Goal: Information Seeking & Learning: Learn about a topic

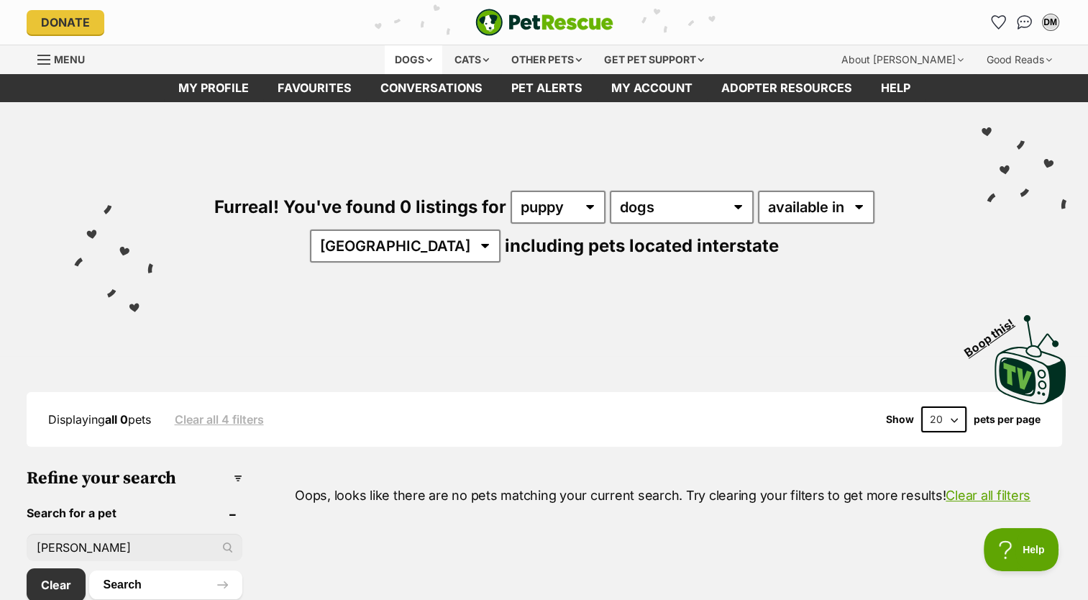
click at [406, 59] on div "Dogs" at bounding box center [414, 59] width 58 height 29
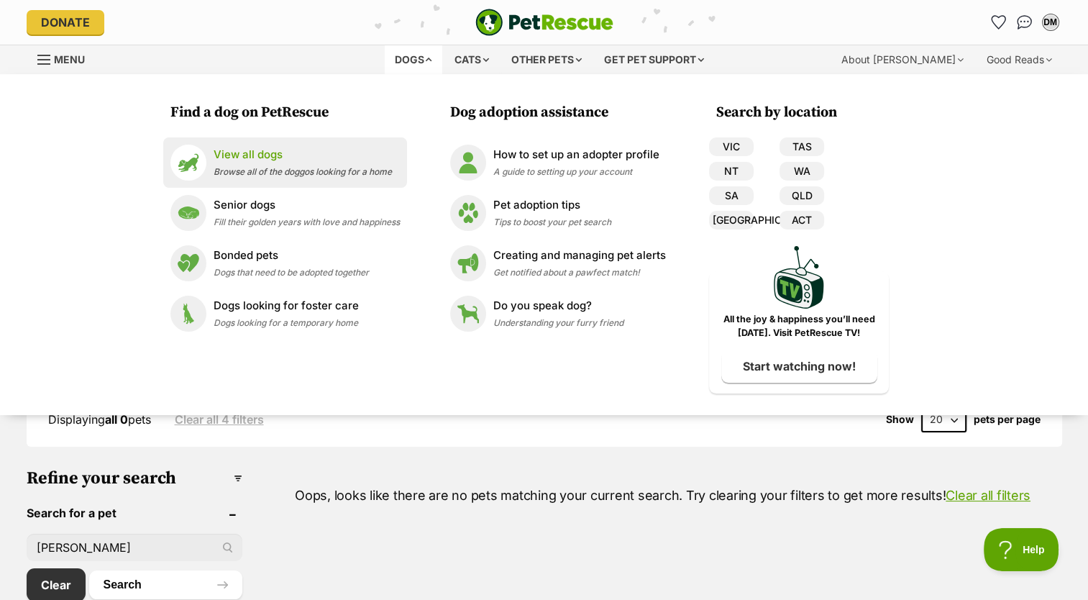
click at [259, 159] on p "View all dogs" at bounding box center [303, 155] width 178 height 17
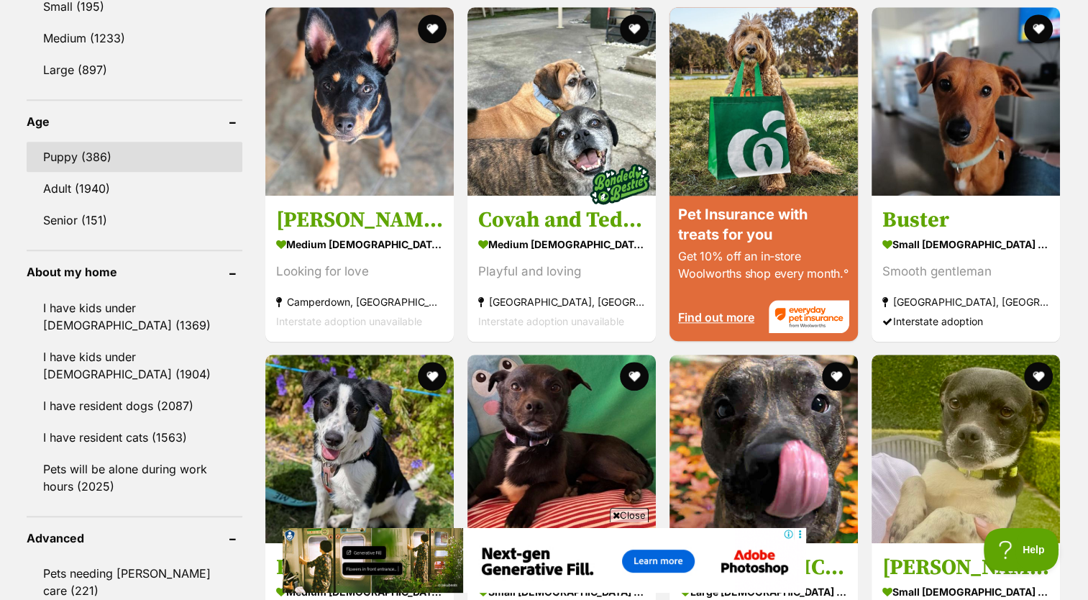
click at [116, 148] on link "Puppy (386)" at bounding box center [135, 157] width 216 height 30
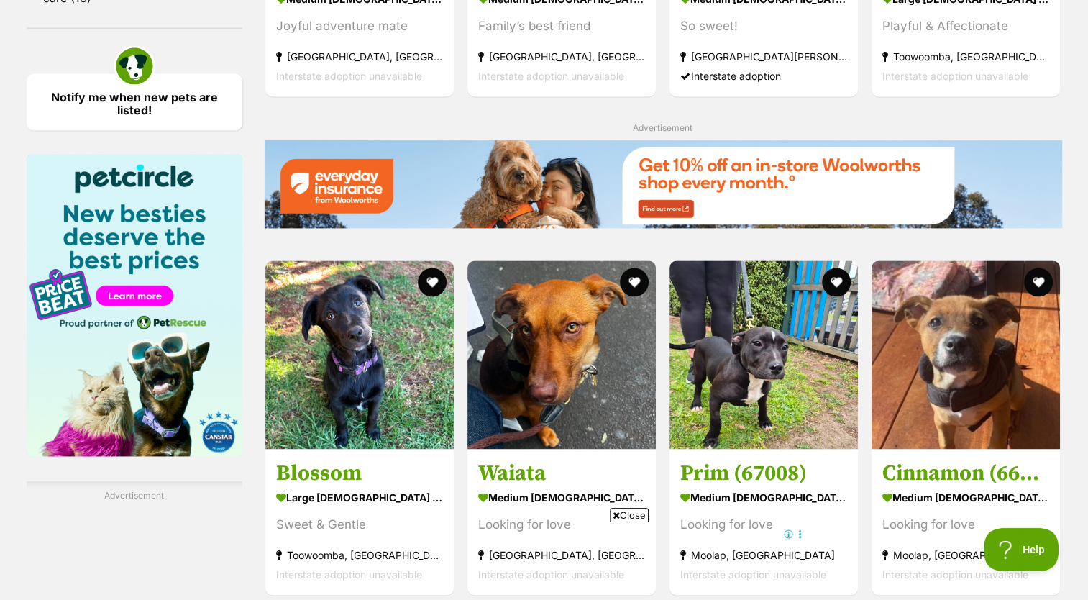
scroll to position [2017, 0]
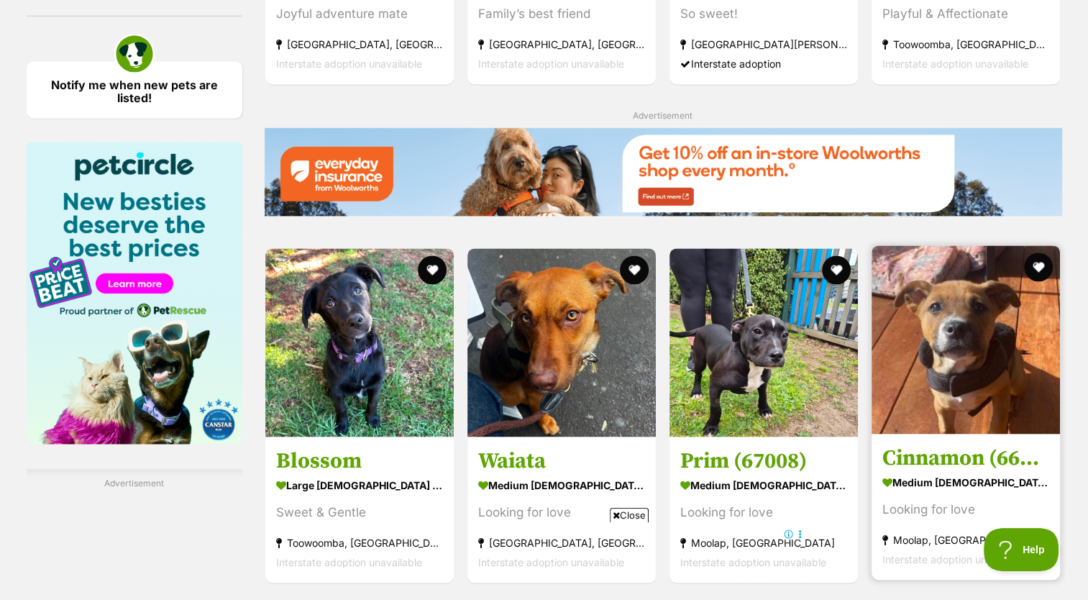
click at [994, 382] on img at bounding box center [966, 339] width 188 height 188
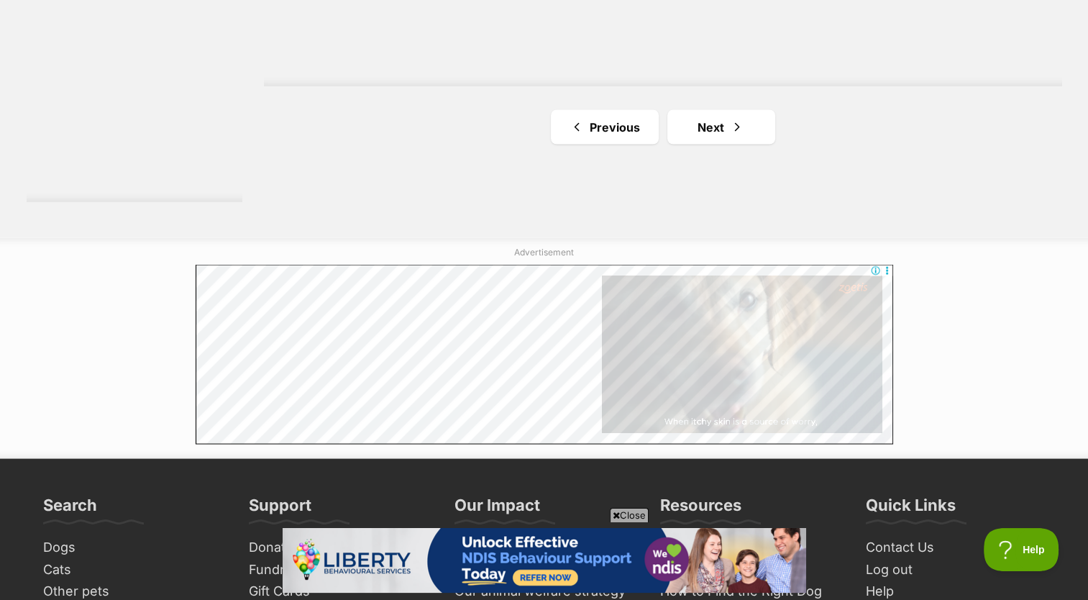
scroll to position [2764, 0]
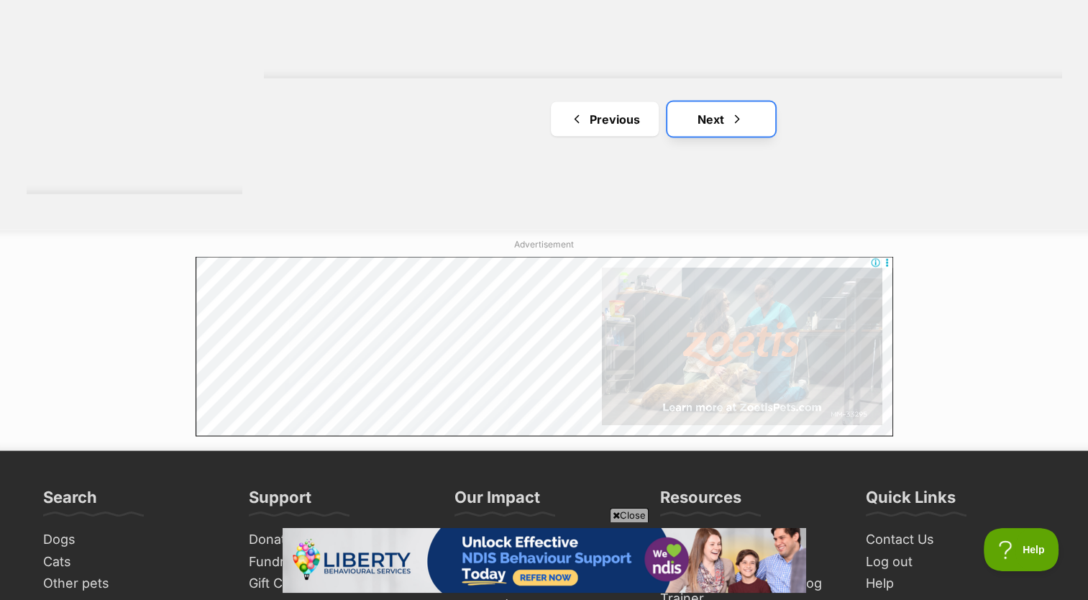
click at [721, 132] on link "Next" at bounding box center [721, 119] width 108 height 35
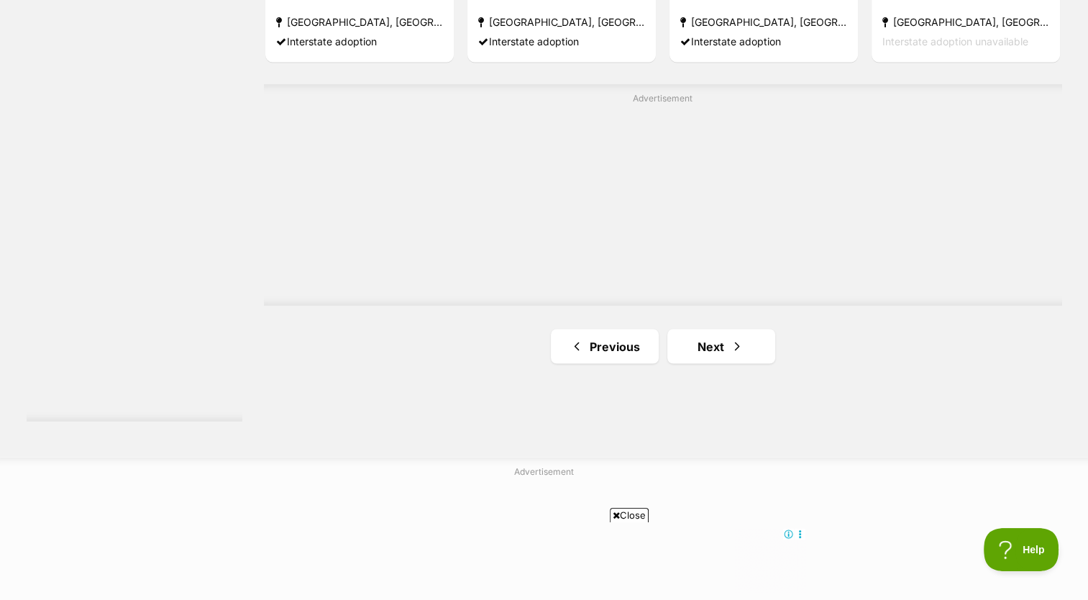
scroll to position [2666, 0]
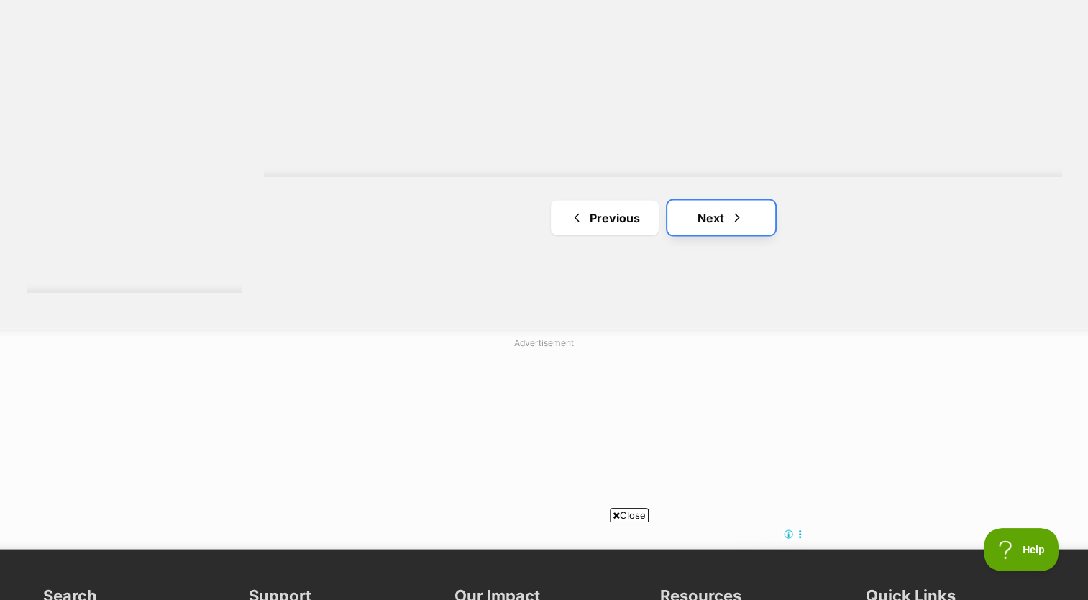
click at [733, 232] on link "Next" at bounding box center [721, 217] width 108 height 35
